Goal: Find specific page/section: Find specific page/section

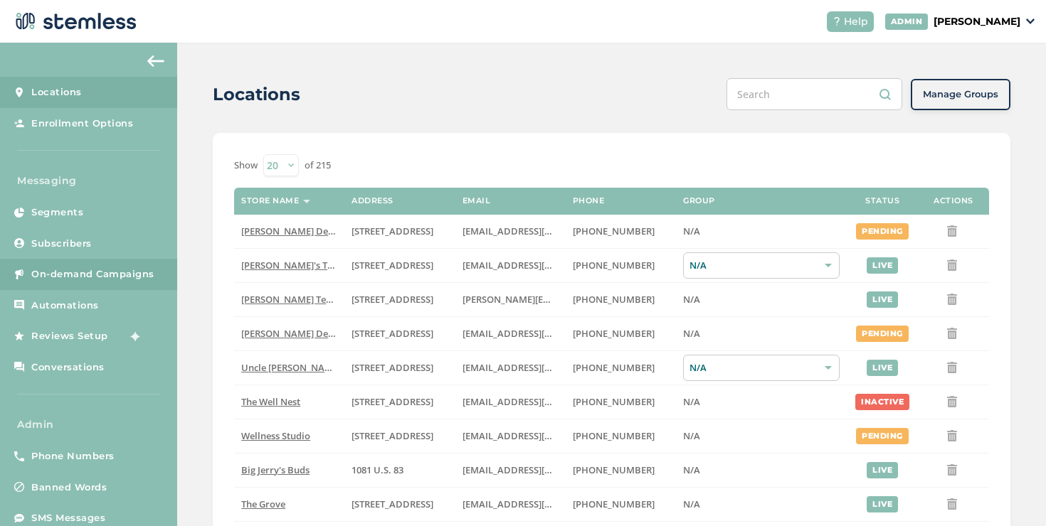
click at [80, 270] on span "On-demand Campaigns" at bounding box center [92, 274] width 123 height 14
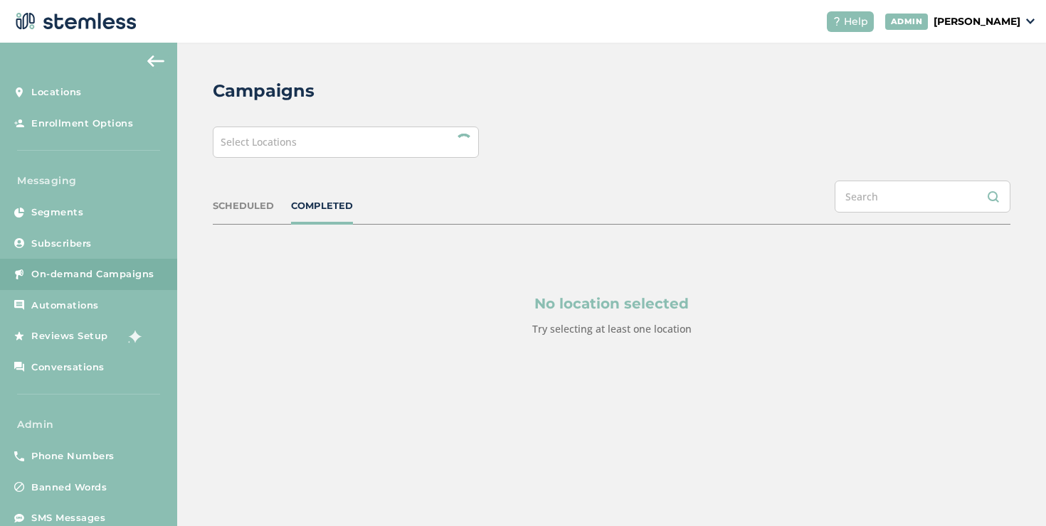
click at [265, 146] on span "Select Locations" at bounding box center [259, 142] width 76 height 14
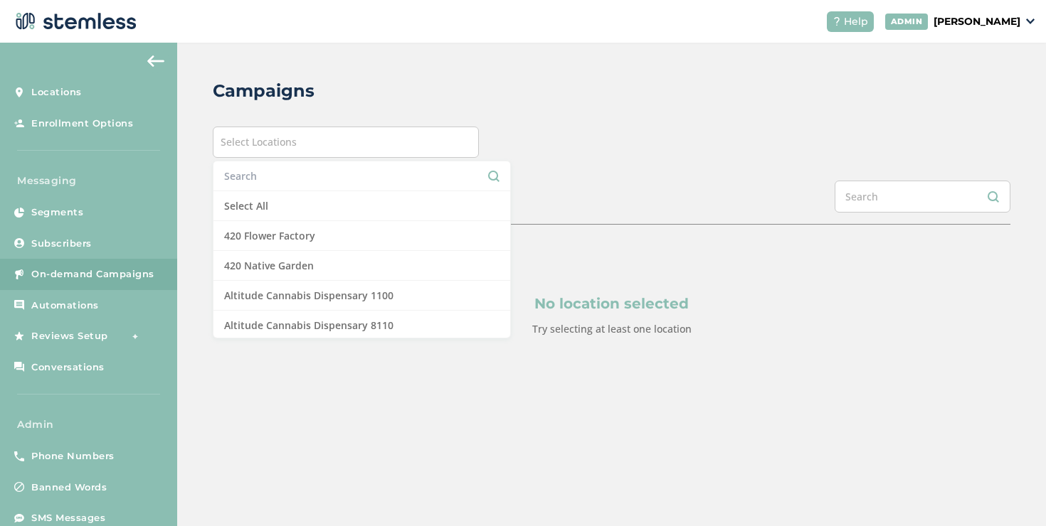
click at [252, 191] on li at bounding box center [361, 176] width 297 height 30
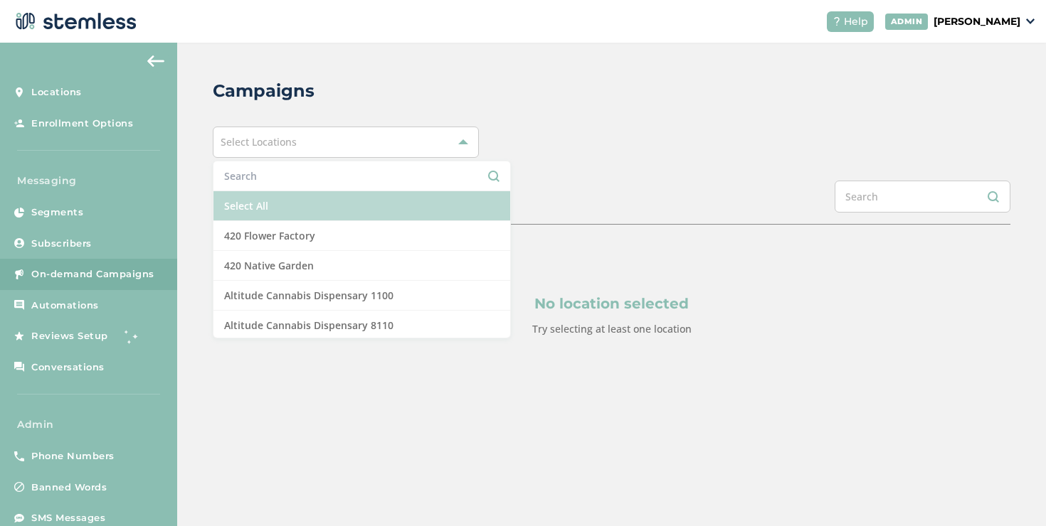
click at [252, 198] on li "Select All" at bounding box center [361, 206] width 297 height 30
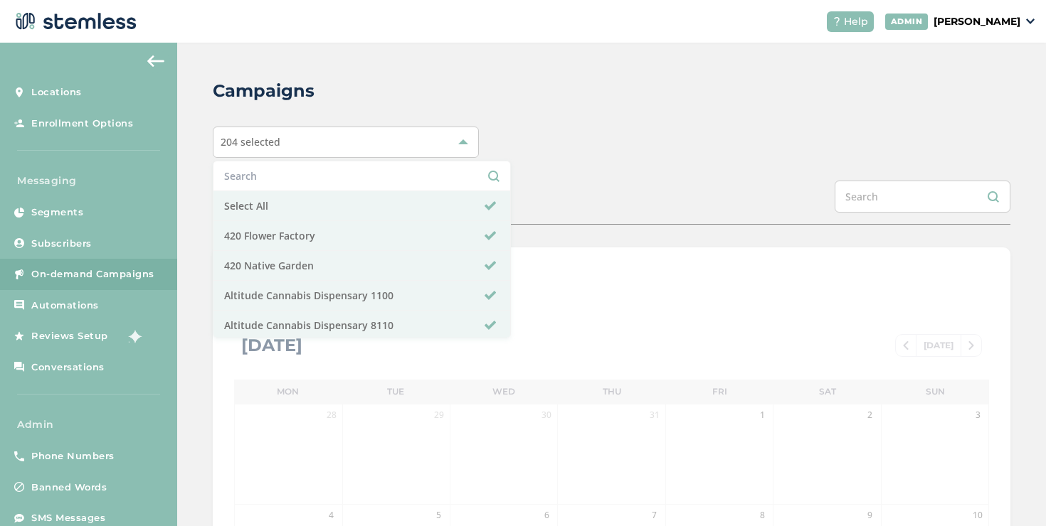
click at [514, 187] on div "SCHEDULED COMPLETED" at bounding box center [611, 203] width 797 height 44
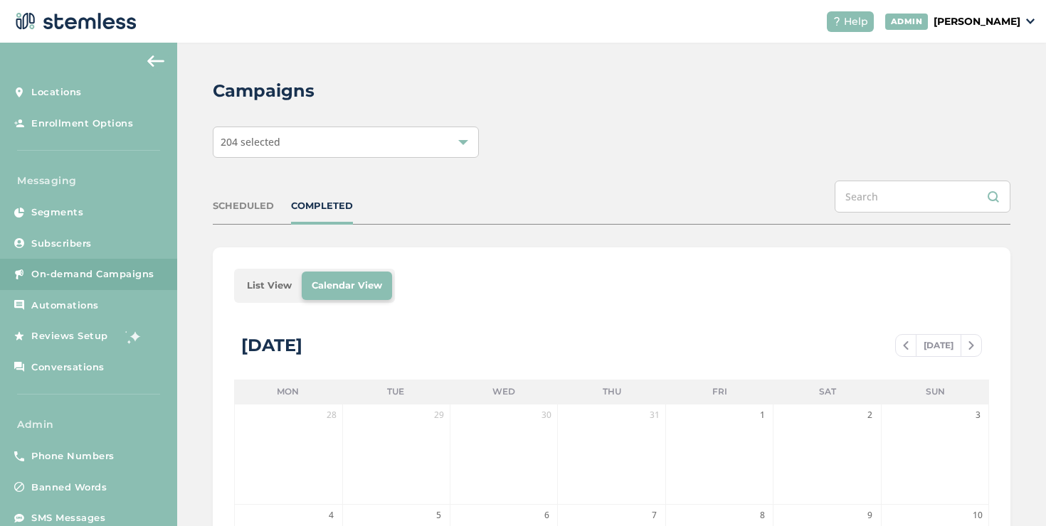
click at [268, 297] on li "List View" at bounding box center [269, 286] width 65 height 28
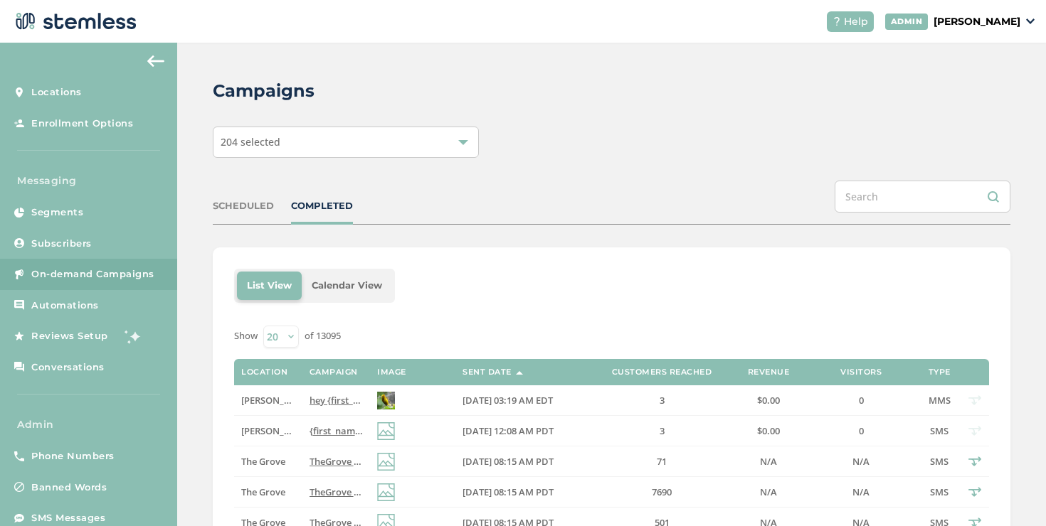
click at [239, 208] on div "SCHEDULED" at bounding box center [243, 206] width 61 height 14
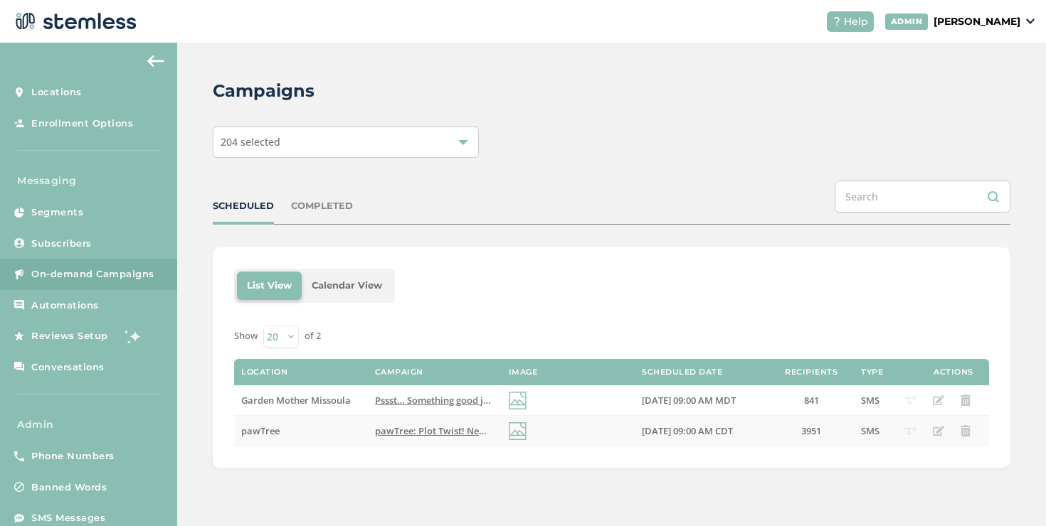
click at [257, 440] on td "pawTree" at bounding box center [301, 431] width 134 height 31
click at [383, 434] on span "pawTree: Plot Twist! New petPros in Aug: Earn 100 pawTrip Points with any PV! S…" at bounding box center [680, 431] width 610 height 13
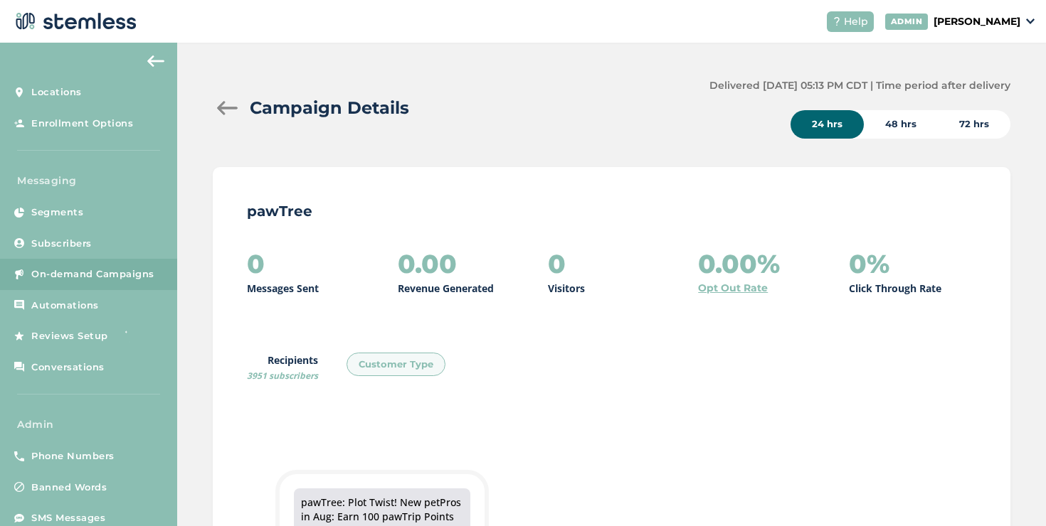
click at [226, 110] on div at bounding box center [227, 108] width 28 height 14
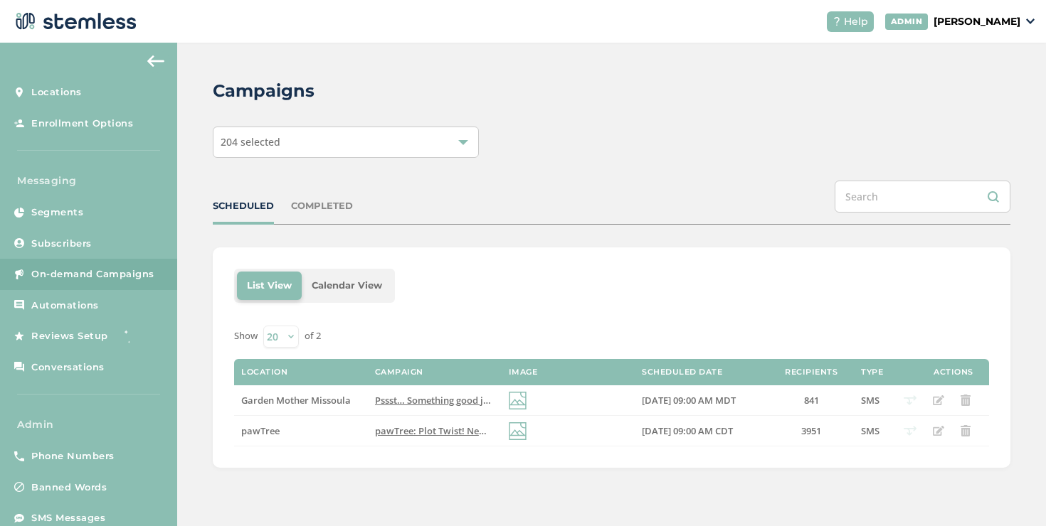
click at [243, 207] on div "SCHEDULED" at bounding box center [243, 206] width 61 height 14
